Goal: Transaction & Acquisition: Purchase product/service

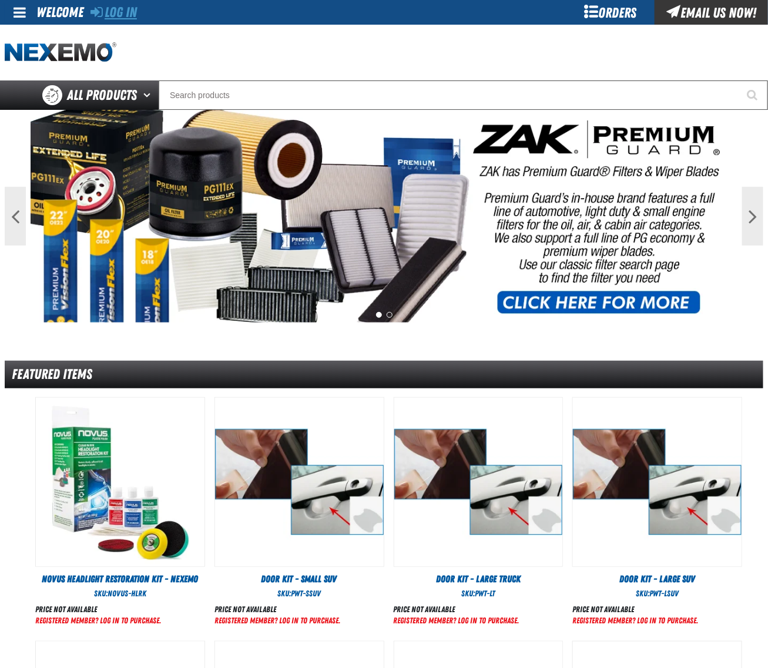
click at [116, 13] on link "Log In" at bounding box center [113, 12] width 46 height 16
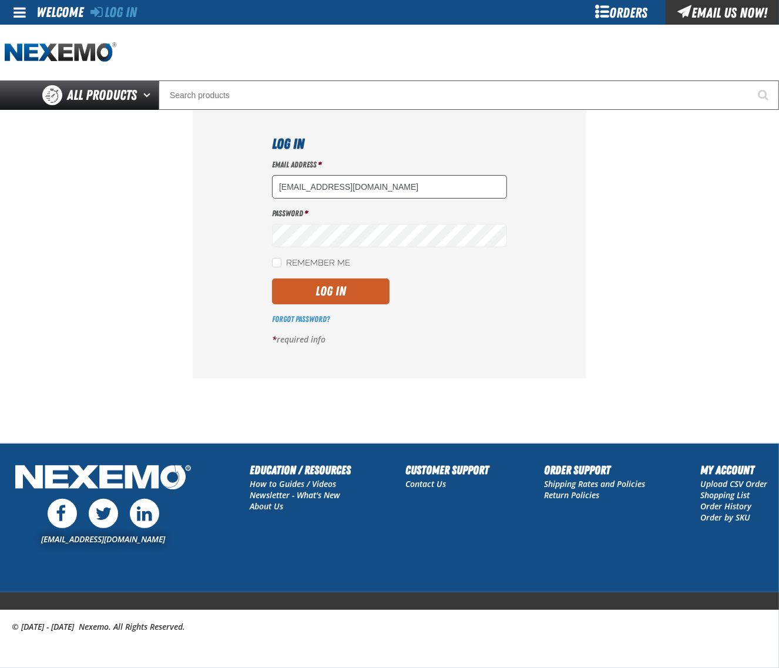
click at [419, 187] on input "dsmith04@vtaig.com" at bounding box center [389, 186] width 235 height 23
type input "dloerzel@vtaig.com"
click at [314, 290] on button "Log In" at bounding box center [330, 291] width 117 height 26
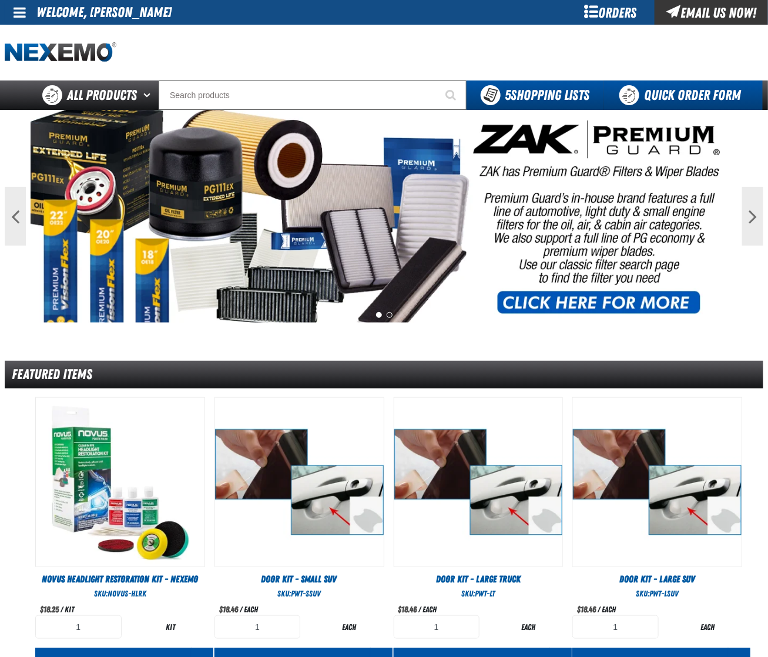
click at [693, 84] on link "Quick Order Form" at bounding box center [682, 94] width 159 height 29
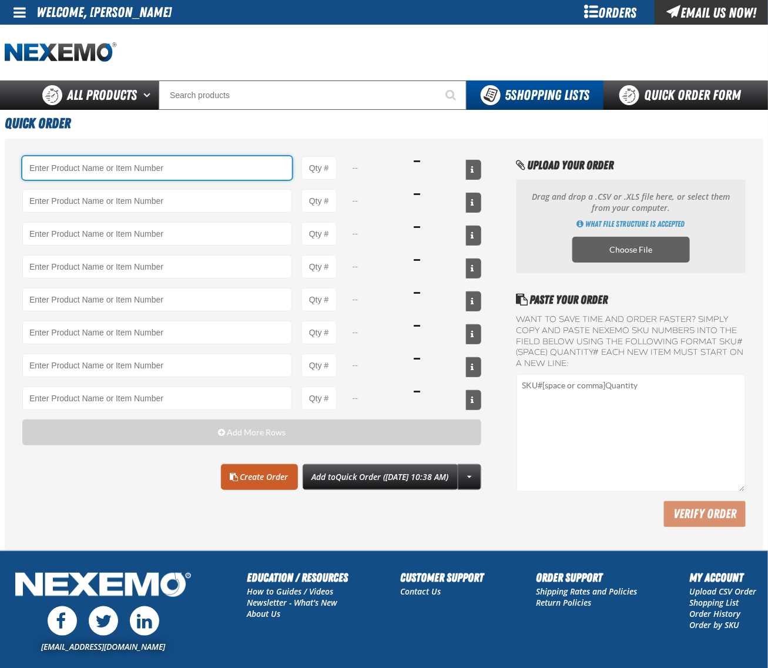
click at [197, 168] on input "Product" at bounding box center [157, 167] width 270 height 23
paste input "AC150"
type input "AC150 - Evaporator Core Cleaner - ZAK Products"
type input "1"
select select "can"
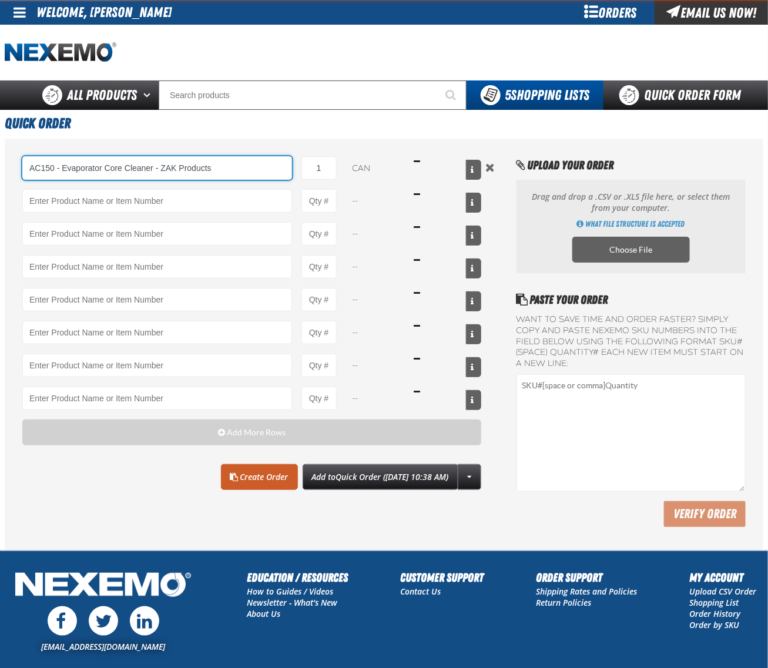
type input "AC150 - Evaporator Core Cleaner - ZAK Products"
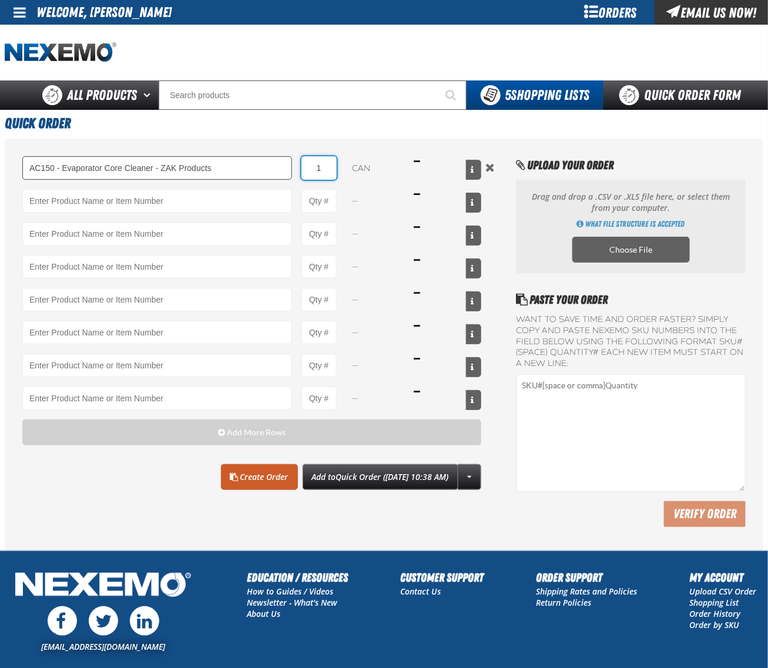
type input "3"
type input "AC150 - Evaporator Core Cleaner - ZAK Products"
type input "36"
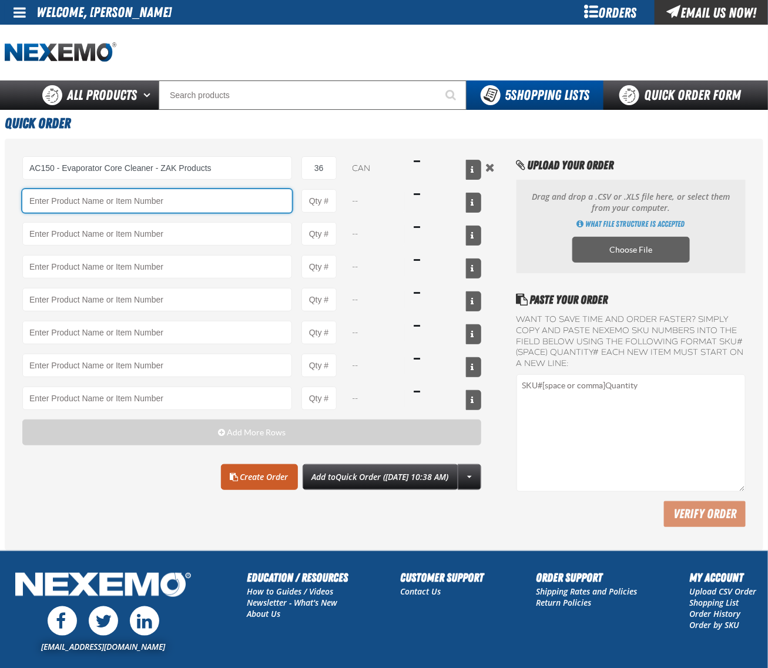
click at [132, 194] on input "Product" at bounding box center [157, 200] width 270 height 23
paste input "TSF200"
type input "TSF200 - 2-Step GDI Intake Cleaning Service"
type input "1"
select select "kit"
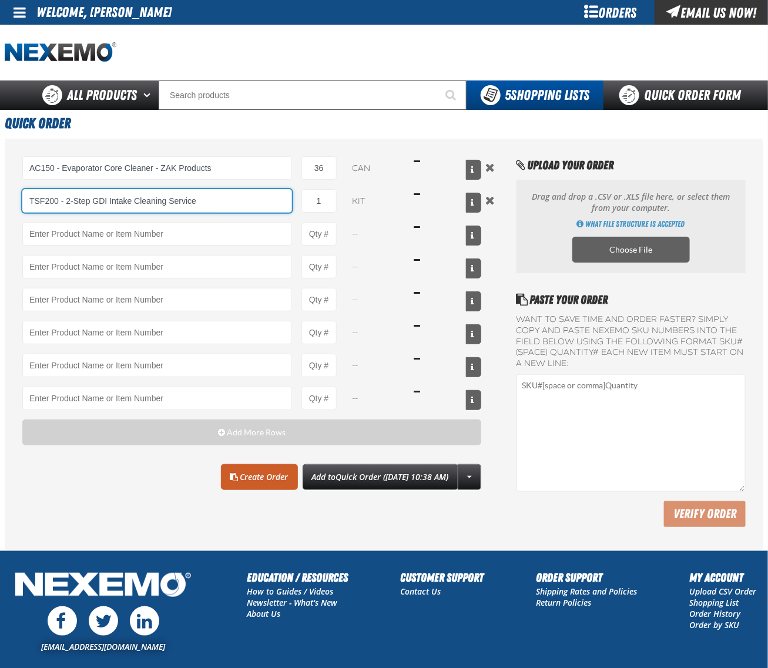
type input "TSF200 - 2-Step GDI Intake Cleaning Service"
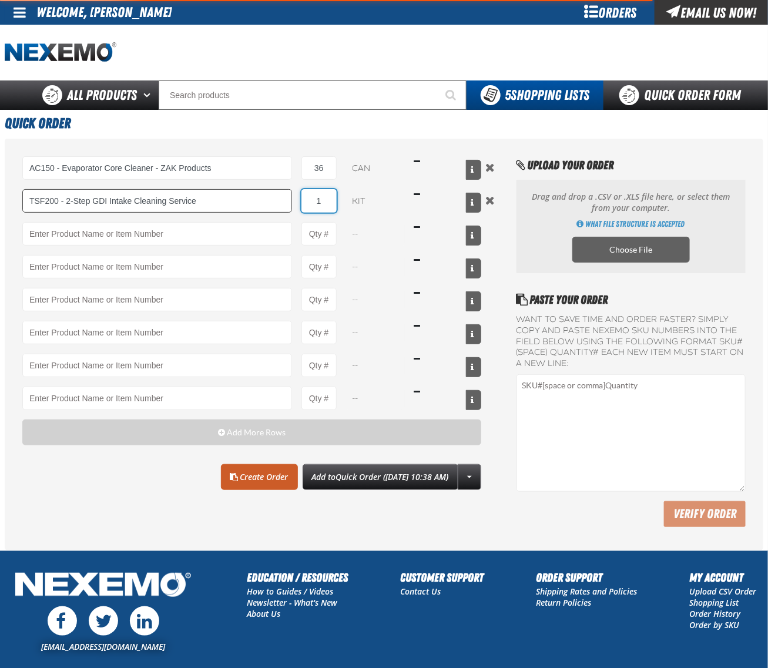
type input "12"
type input "TSF200 - 2-Step GDI Intake Cleaning Service"
type input "12"
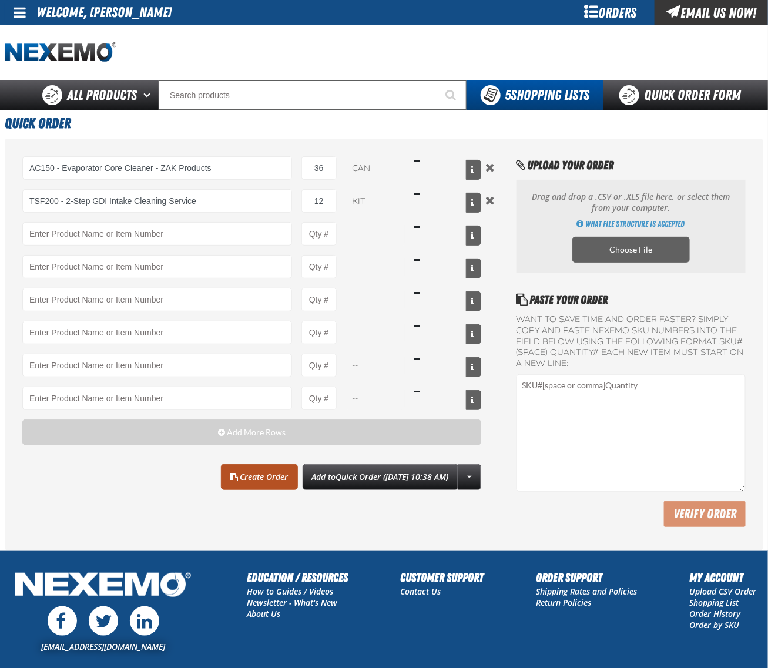
click at [231, 477] on link "Create Order" at bounding box center [259, 477] width 77 height 26
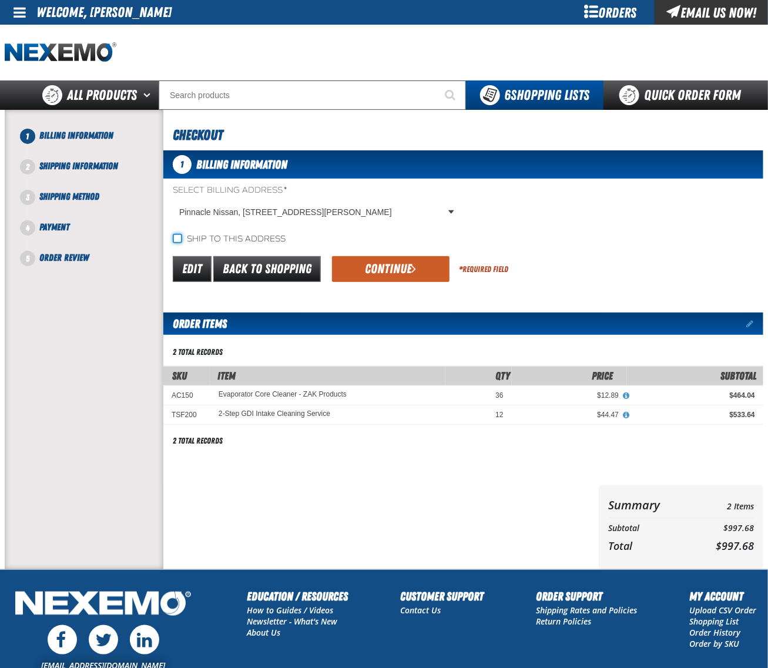
click at [178, 236] on input "Ship to this address" at bounding box center [177, 238] width 9 height 9
checkbox input "true"
click at [668, 248] on form "Select Billing Address * Pinnacle Nissan, 7601 East Frank Lloyd Wright Boulevar…" at bounding box center [463, 234] width 600 height 100
click at [370, 273] on button "Continue" at bounding box center [390, 269] width 117 height 26
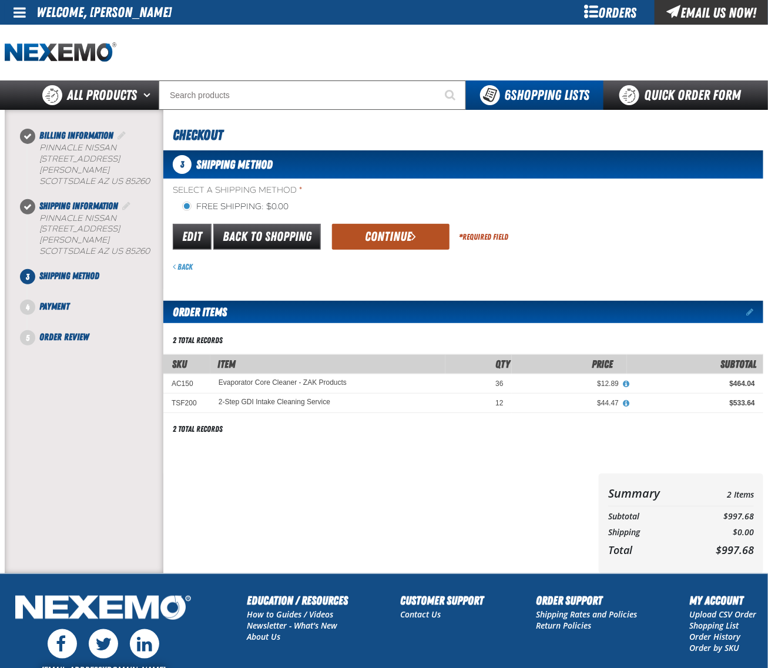
click at [374, 240] on button "Continue" at bounding box center [390, 237] width 117 height 26
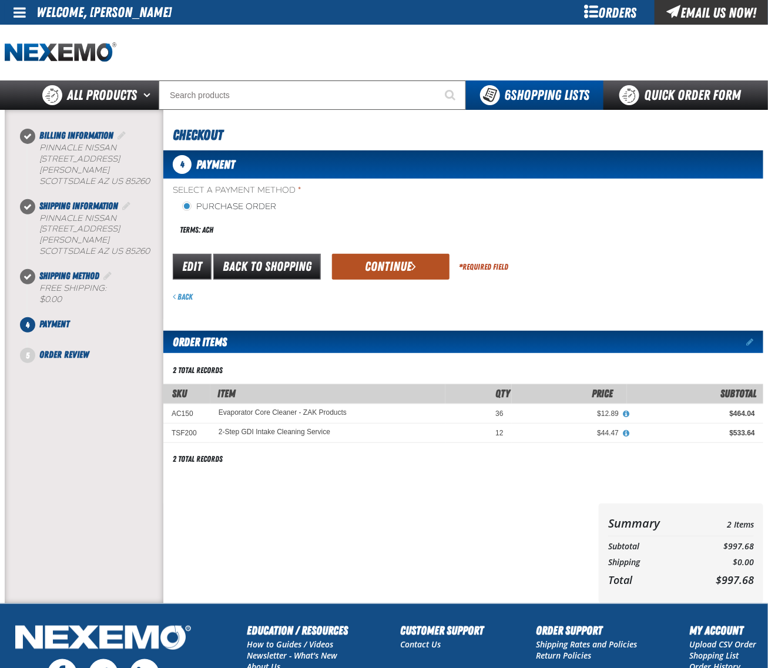
click at [391, 268] on button "Continue" at bounding box center [390, 267] width 117 height 26
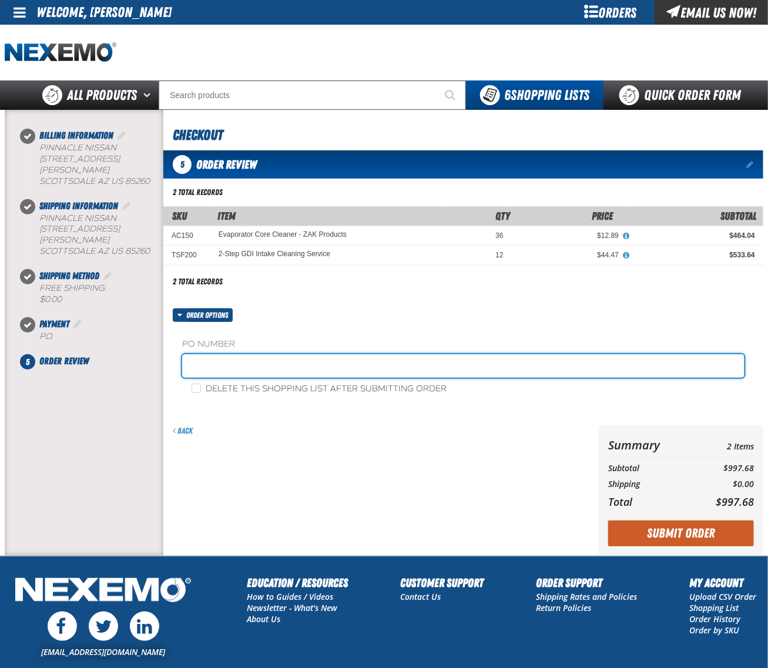
click at [251, 376] on input "text" at bounding box center [463, 365] width 562 height 23
type input "0821CHEM"
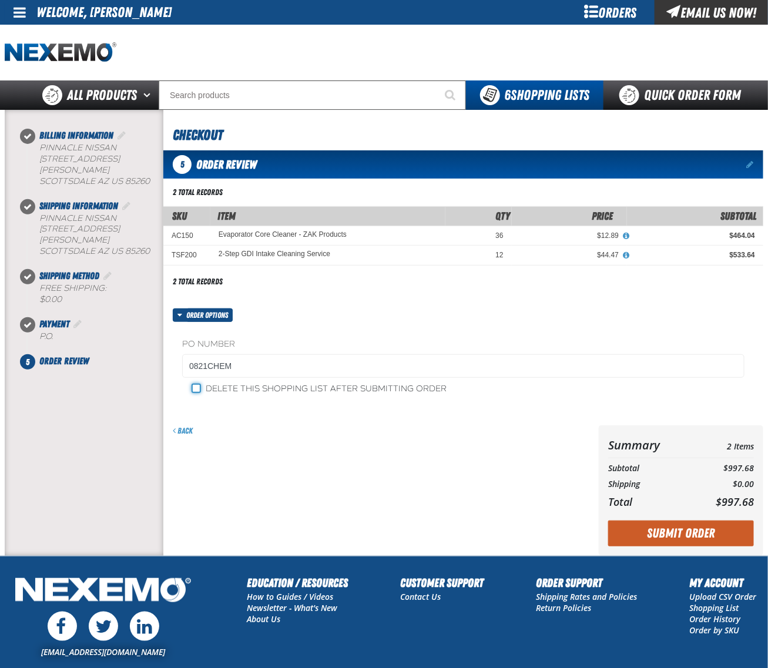
click at [193, 389] on input "Delete this shopping list after submitting order" at bounding box center [195, 387] width 9 height 9
checkbox input "true"
click at [386, 485] on div "Back" at bounding box center [378, 490] width 430 height 130
click at [679, 542] on button "Submit Order" at bounding box center [681, 533] width 146 height 26
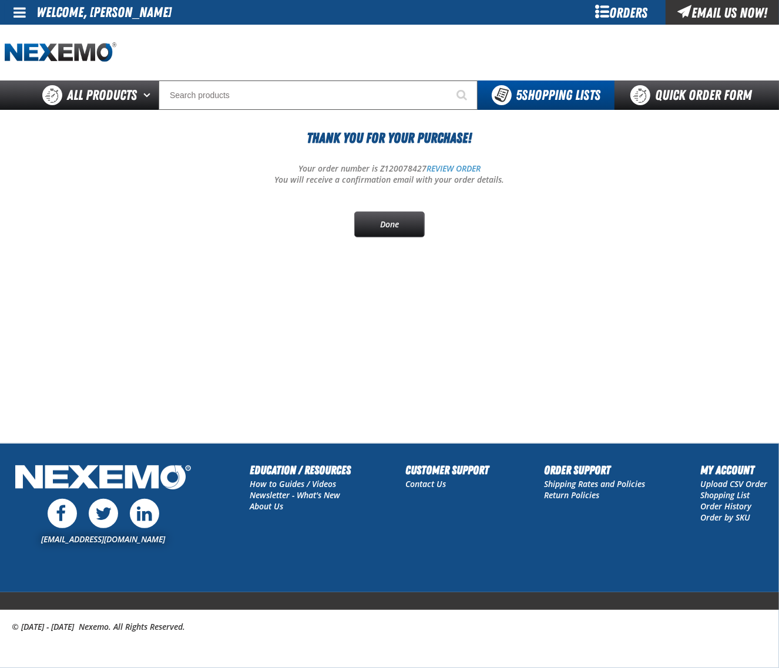
click at [23, 19] on span at bounding box center [20, 12] width 12 height 14
click at [33, 52] on link "Support Ticket Support Ticket" at bounding box center [41, 46] width 63 height 11
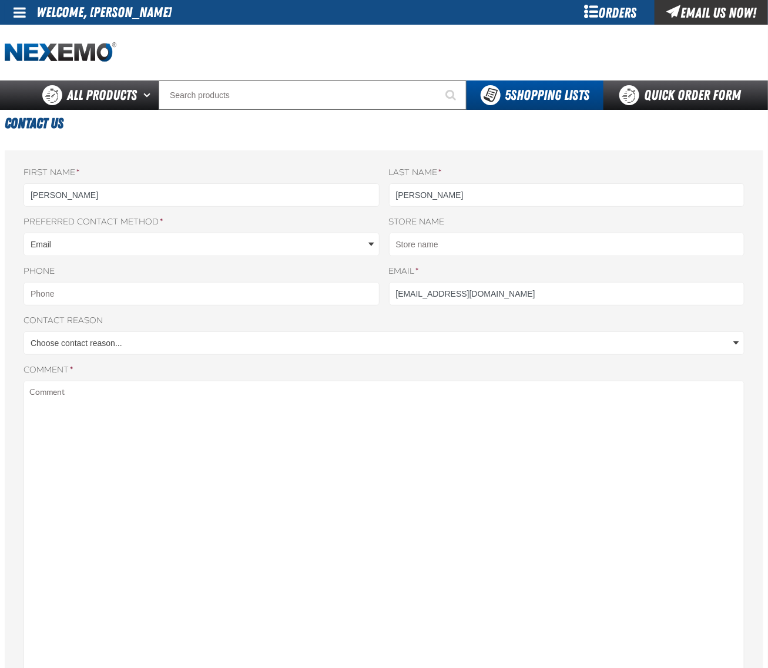
click at [16, 12] on span at bounding box center [20, 12] width 12 height 14
click at [22, 63] on link "Sign Out Sign Out" at bounding box center [30, 57] width 40 height 11
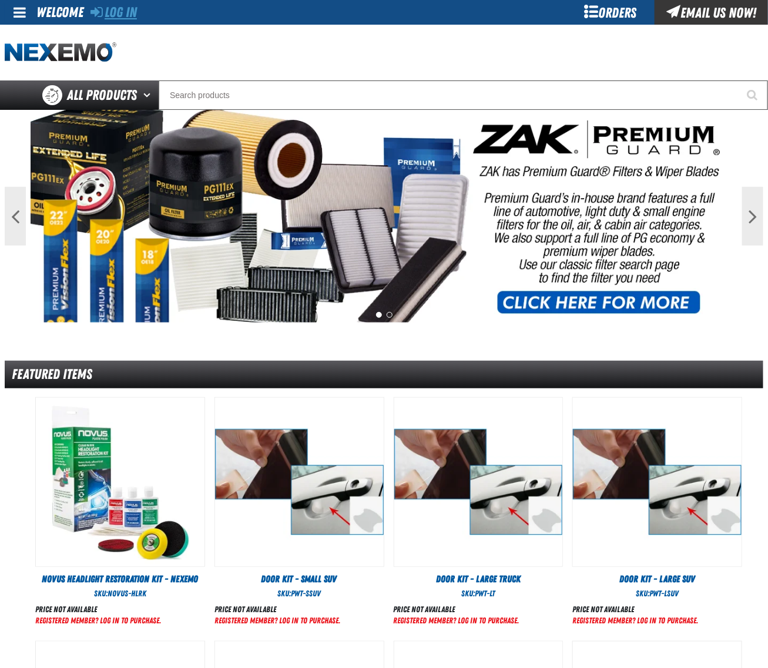
click at [127, 12] on link "Log In" at bounding box center [113, 12] width 46 height 16
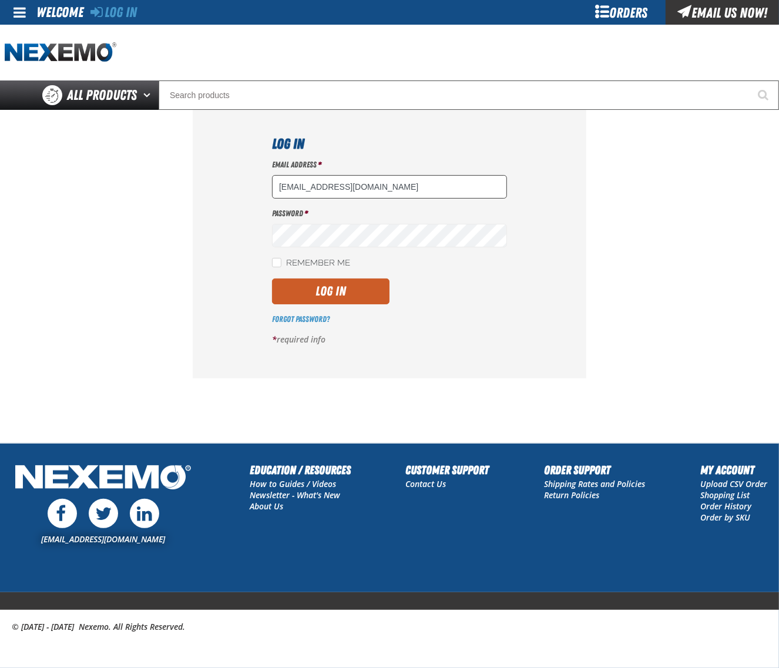
click at [421, 188] on input "[EMAIL_ADDRESS][DOMAIN_NAME]" at bounding box center [389, 186] width 235 height 23
type input "[EMAIL_ADDRESS][DOMAIN_NAME]"
click at [353, 295] on button "Log In" at bounding box center [330, 291] width 117 height 26
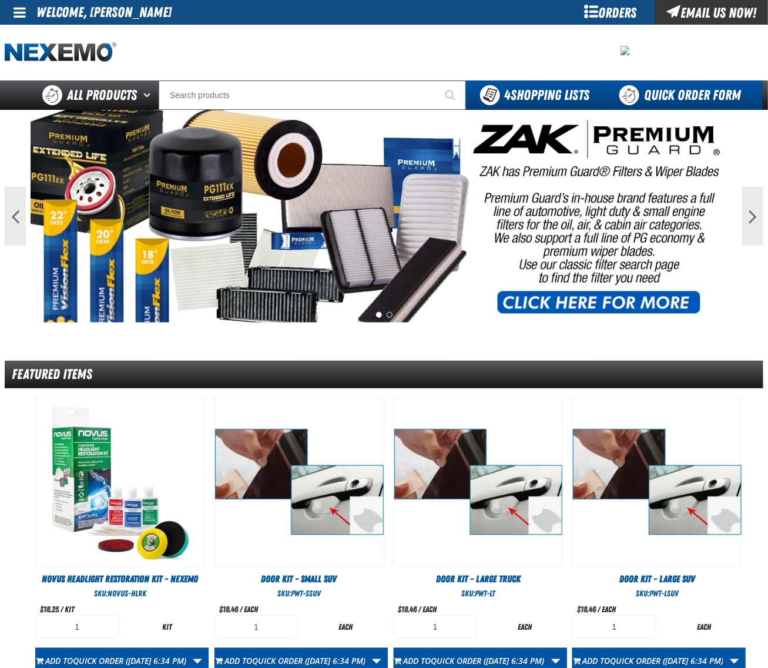
click at [679, 84] on link "Quick Order Form" at bounding box center [682, 94] width 159 height 29
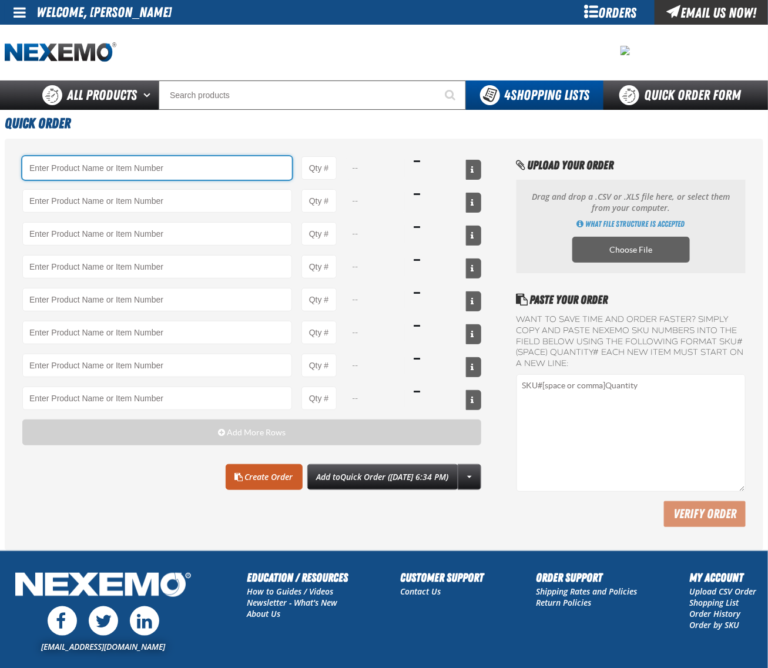
paste input "B304"
type input "B304 - Battery Service Kit - Cleaner &amp; Protector with Anti-Corrosion Pads -…"
type input "1"
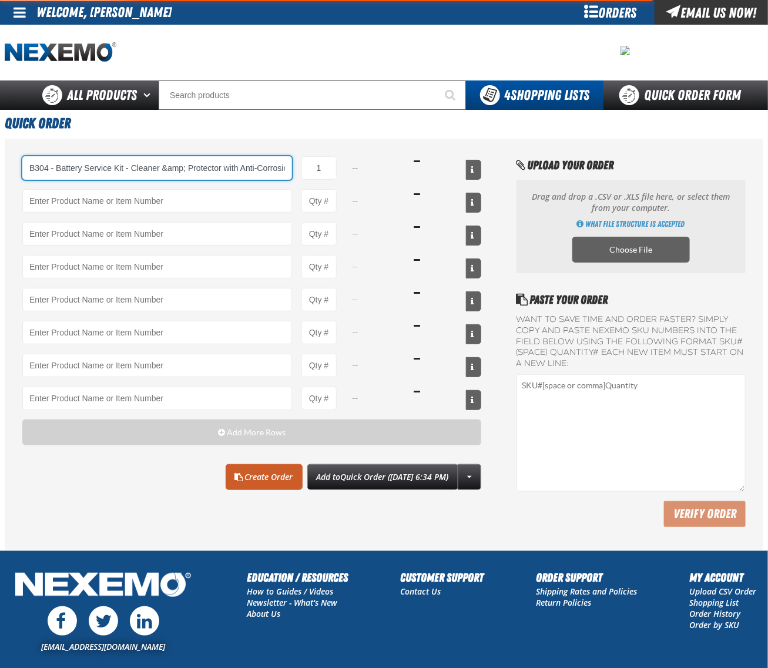
select select "kit"
type input "B304 - Battery Service Kit - Cleaner &amp; Protector with Anti-Corrosion Pads -…"
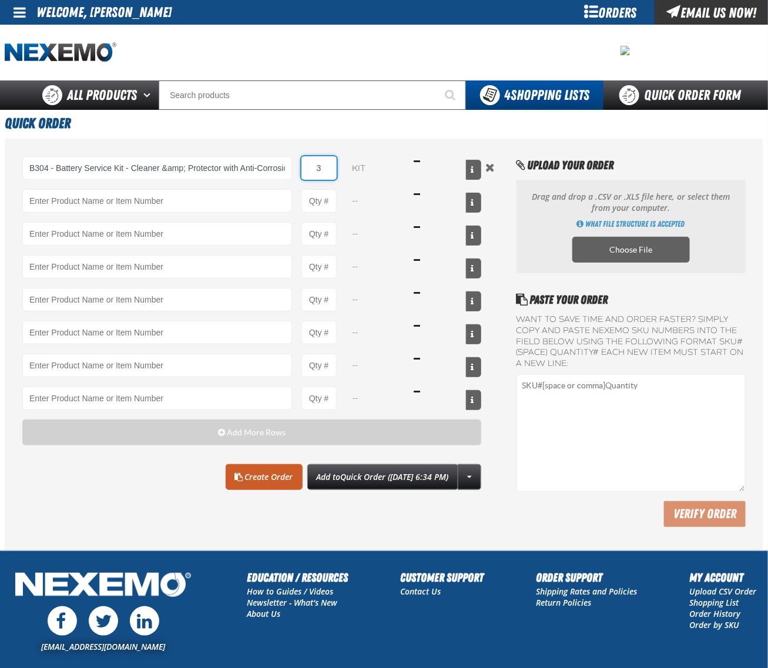
type input "36"
type input "B304 - Battery Service Kit - Cleaner &amp; Protector with Anti-Corrosion Pads -…"
type input "36"
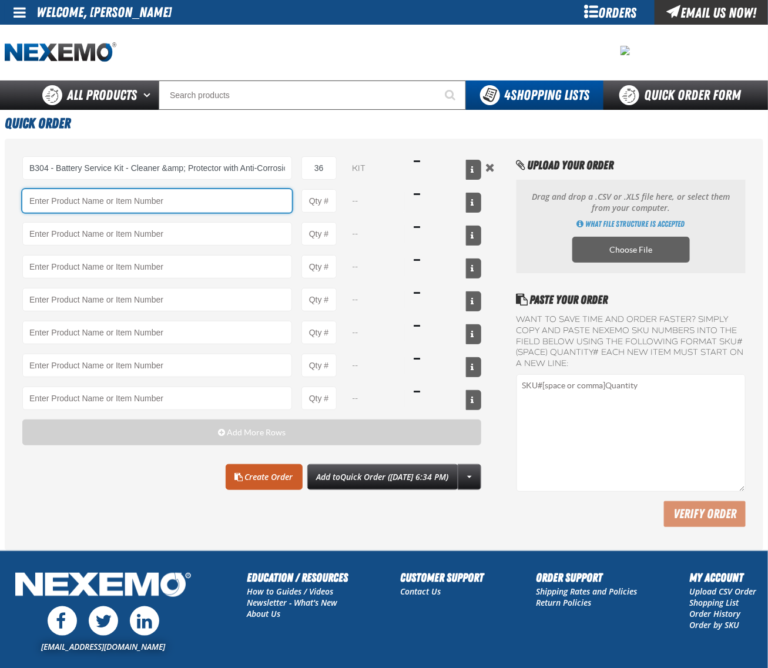
paste input "C500"
type input "C500 - Synthetic Engine Oil Booster - ZAK Products"
type input "1"
select select "bottle"
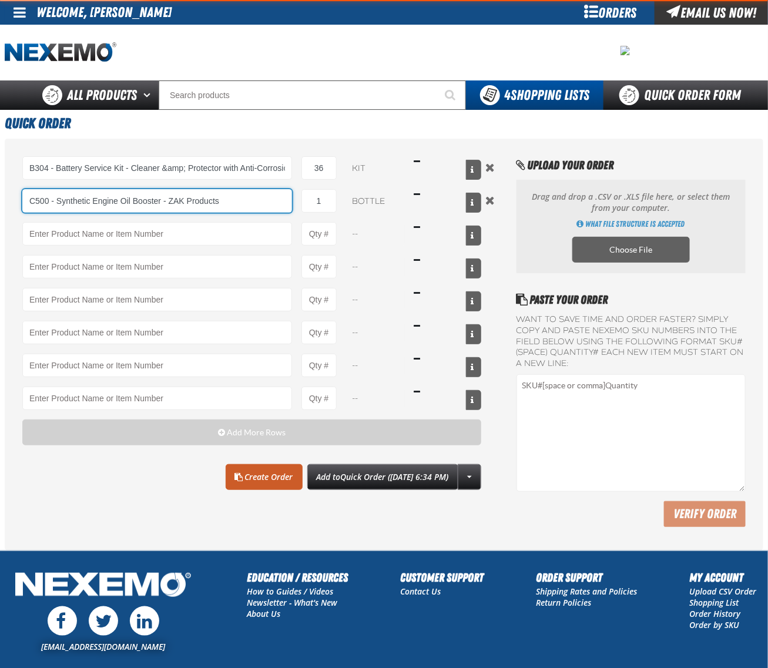
type input "C500 - Synthetic Engine Oil Booster - ZAK Products"
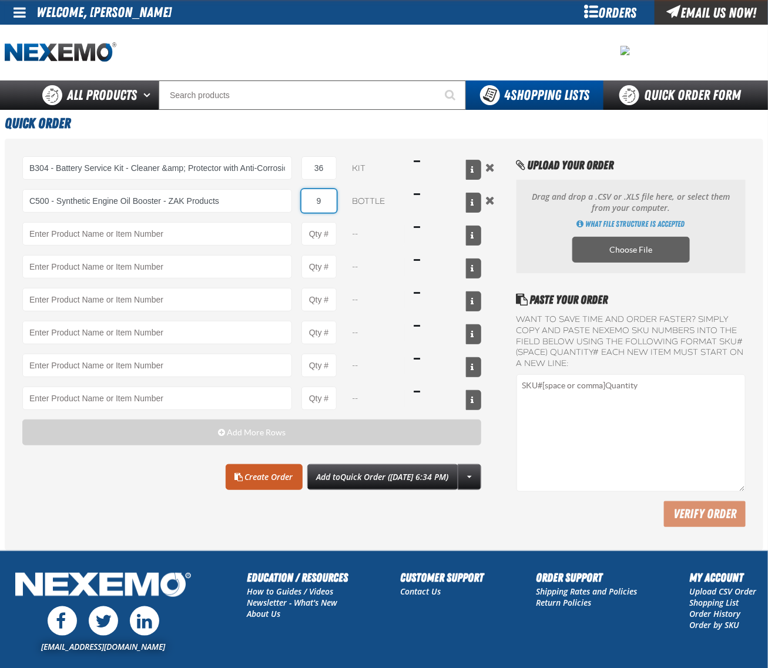
type input "96"
type input "C500 - Synthetic Engine Oil Booster - ZAK Products"
type input "96"
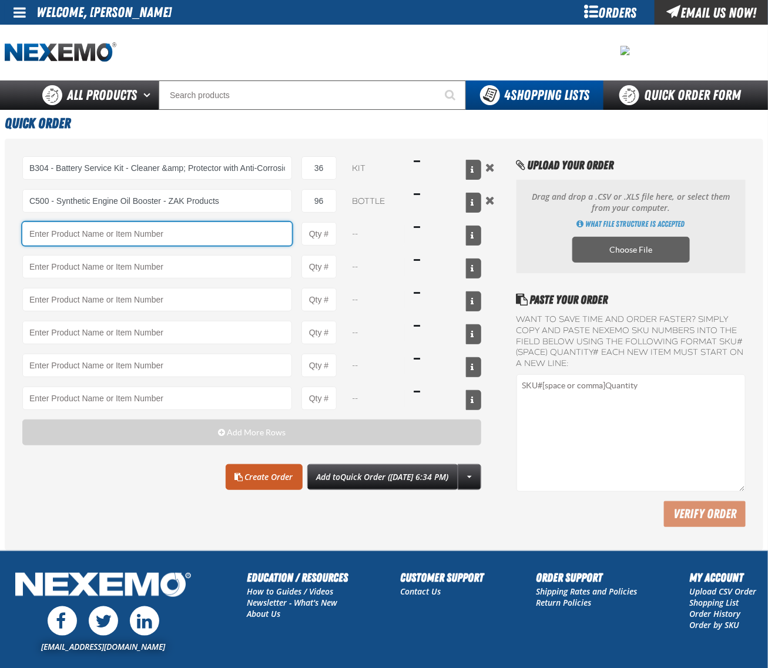
paste input "CVT500"
type input "CVT500 - Multi-Vehicle Continuous Variable Transmission Fluid - ZAK Products"
type input "1"
select select "bottle"
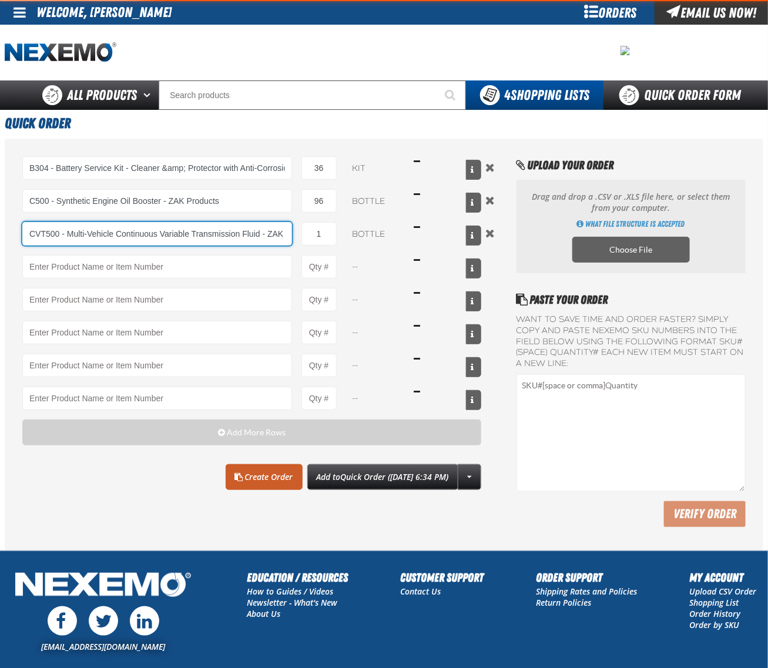
type input "CVT500 - Multi-Vehicle Continuous Variable Transmission Fluid - ZAK Products"
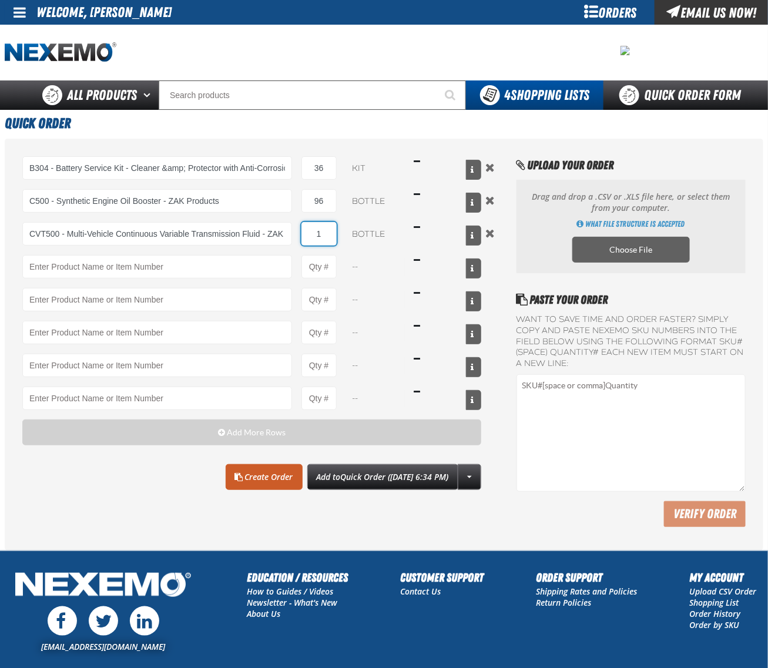
type input "6"
type input "CVT500 - Multi-Vehicle Continuous Variable Transmission Fluid - ZAK Products"
type input "60"
click at [248, 473] on link "Create Order" at bounding box center [264, 477] width 77 height 26
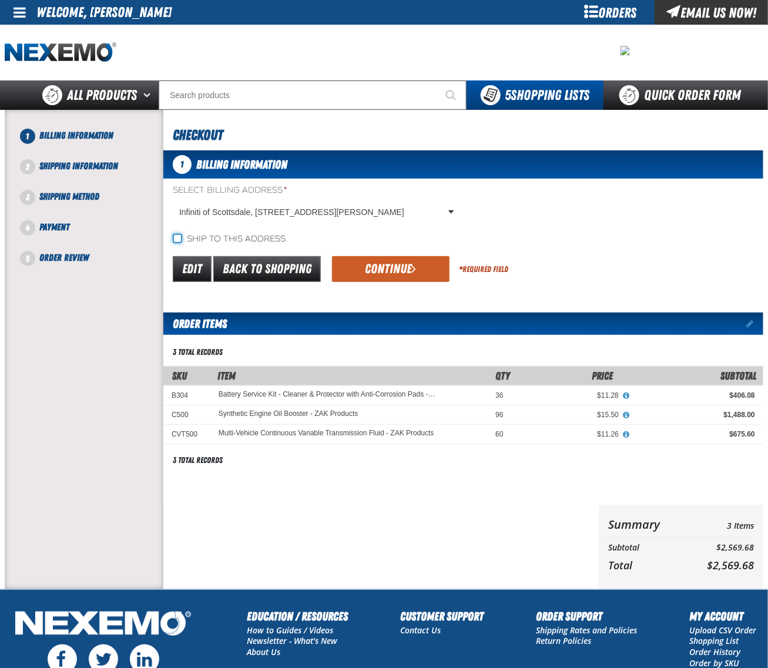
click at [174, 235] on input "Ship to this address" at bounding box center [177, 238] width 9 height 9
checkbox input "true"
click at [389, 270] on button "Continue" at bounding box center [390, 269] width 117 height 26
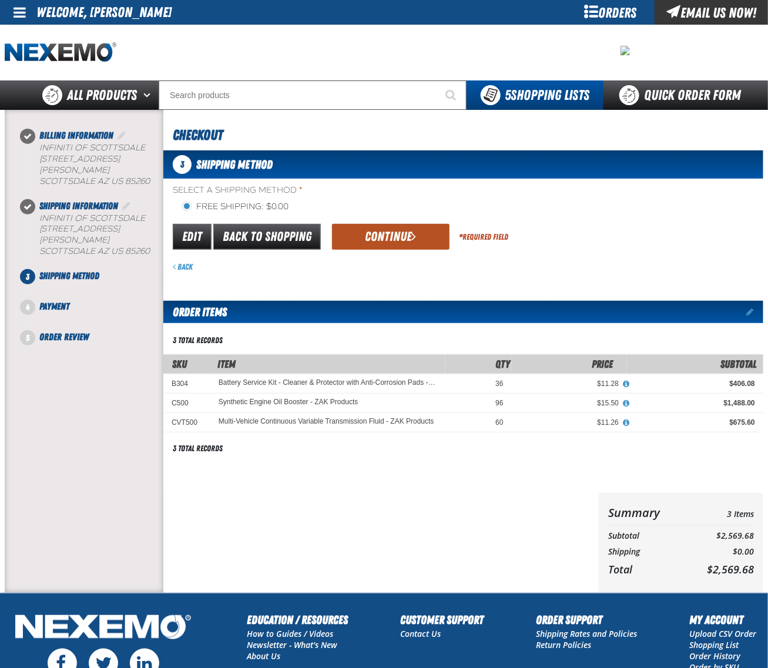
click at [391, 244] on button "Continue" at bounding box center [390, 237] width 117 height 26
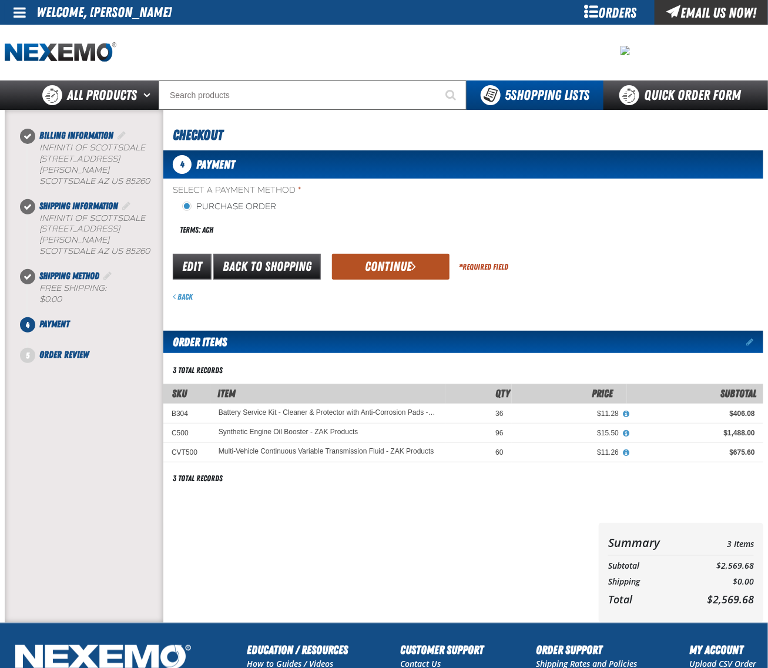
click at [383, 265] on button "Continue" at bounding box center [390, 267] width 117 height 26
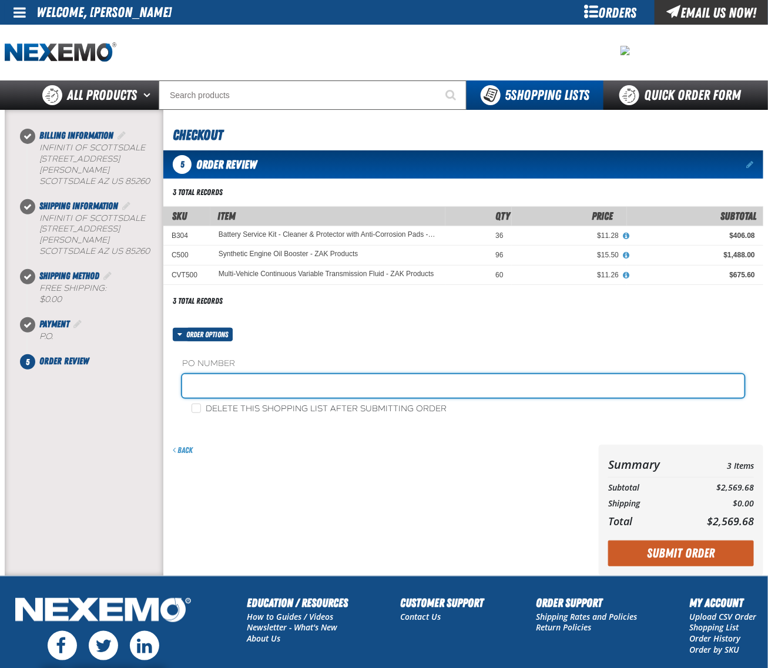
click at [280, 381] on input "text" at bounding box center [463, 385] width 562 height 23
type input "0821ICHEM"
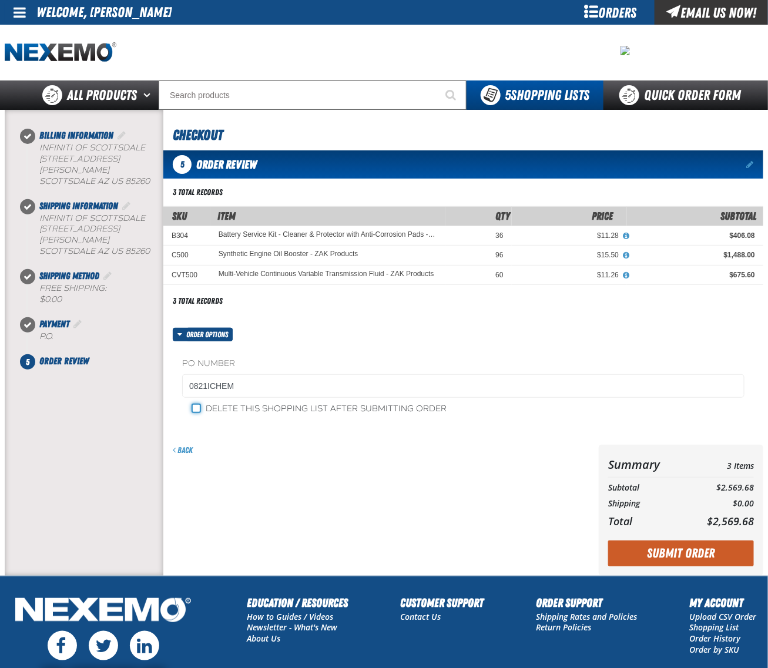
click at [198, 409] on input "Delete this shopping list after submitting order" at bounding box center [195, 407] width 9 height 9
checkbox input "true"
click at [354, 494] on div "Back" at bounding box center [378, 510] width 430 height 130
click at [664, 550] on button "Submit Order" at bounding box center [681, 553] width 146 height 26
